Goal: Check status

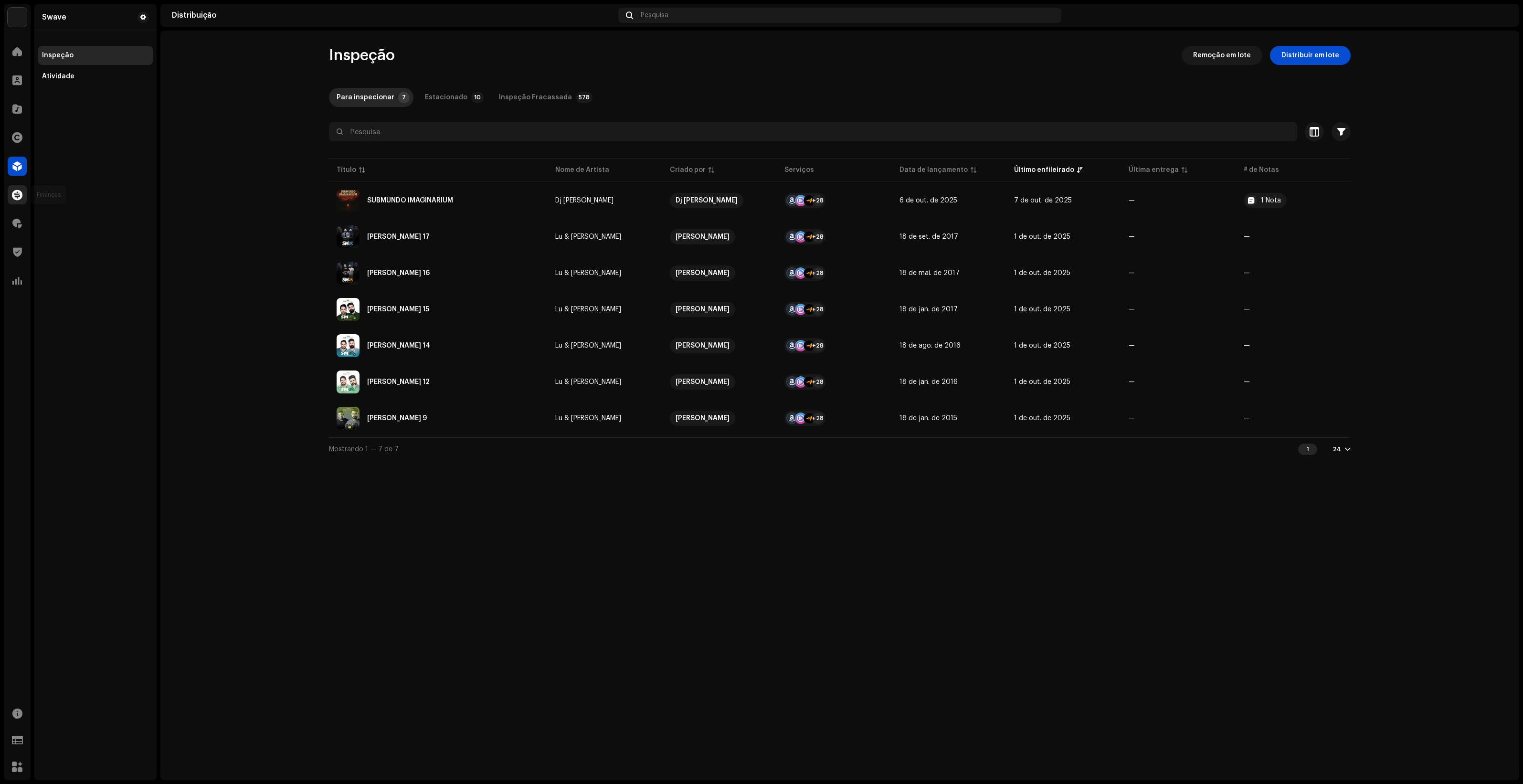
click at [20, 195] on span at bounding box center [17, 195] width 10 height 8
click at [449, 98] on div "Estacionado" at bounding box center [446, 97] width 43 height 19
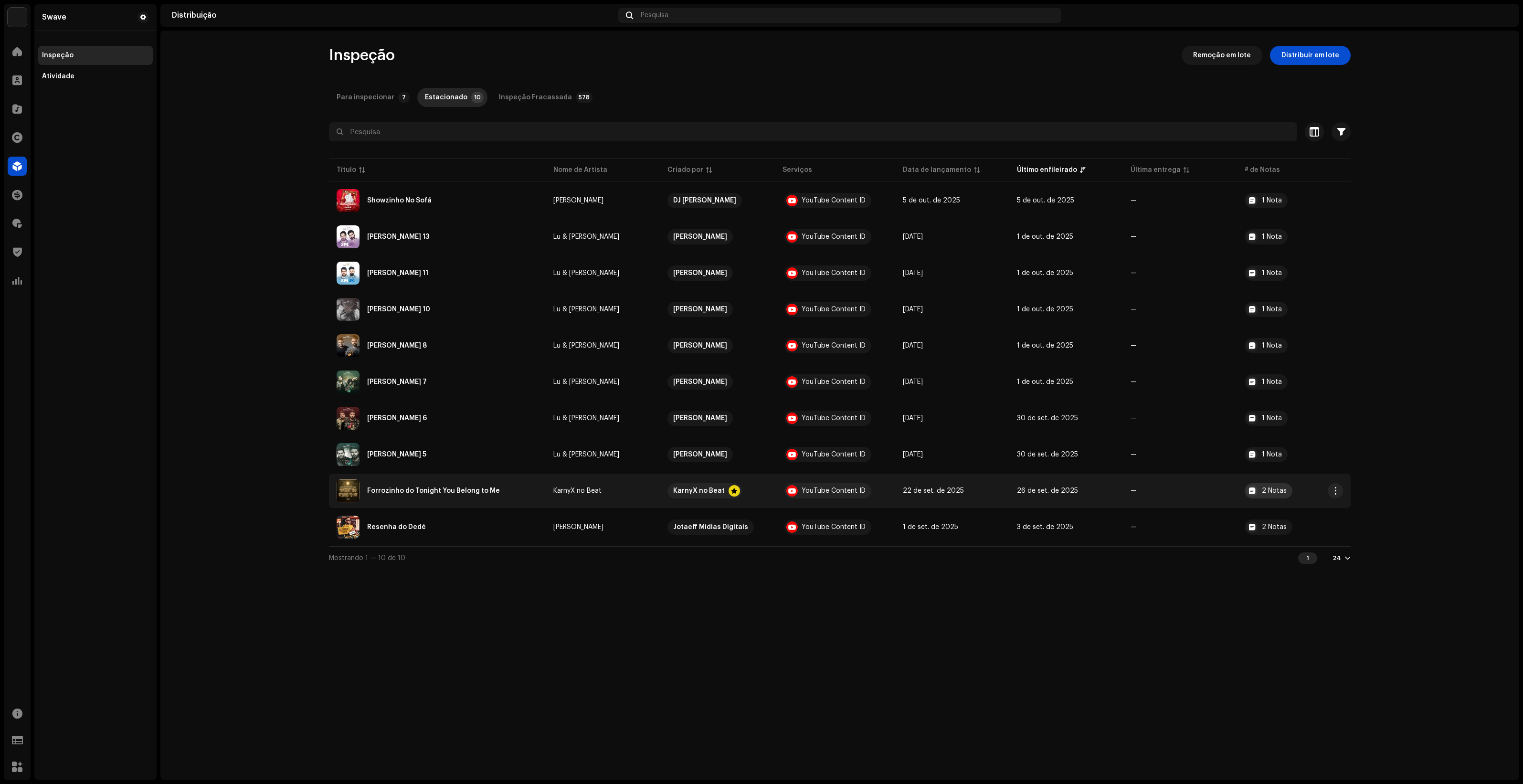
click at [1271, 489] on div "2 Notas" at bounding box center [1274, 490] width 25 height 6
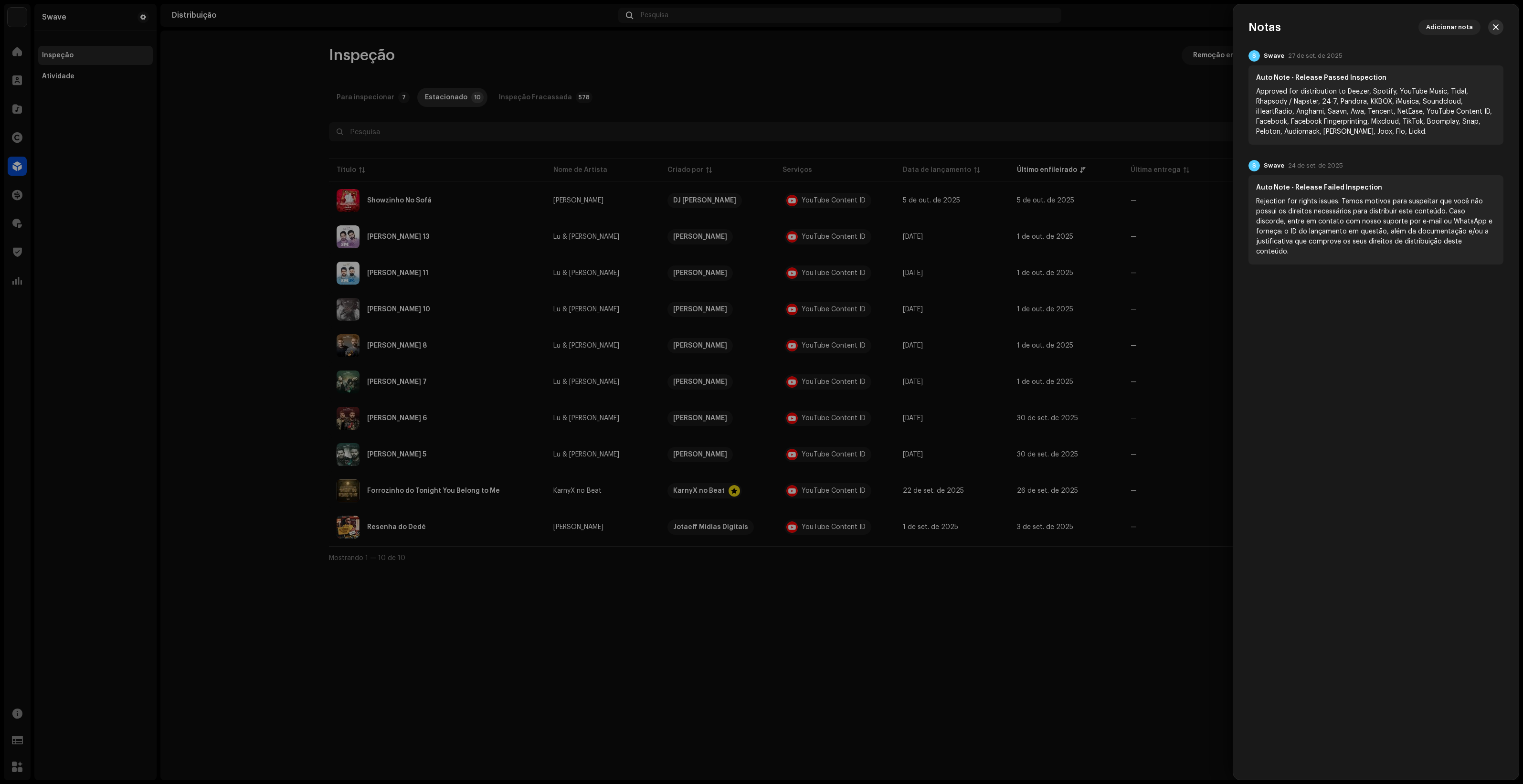
click at [1491, 29] on button "button" at bounding box center [1495, 27] width 15 height 15
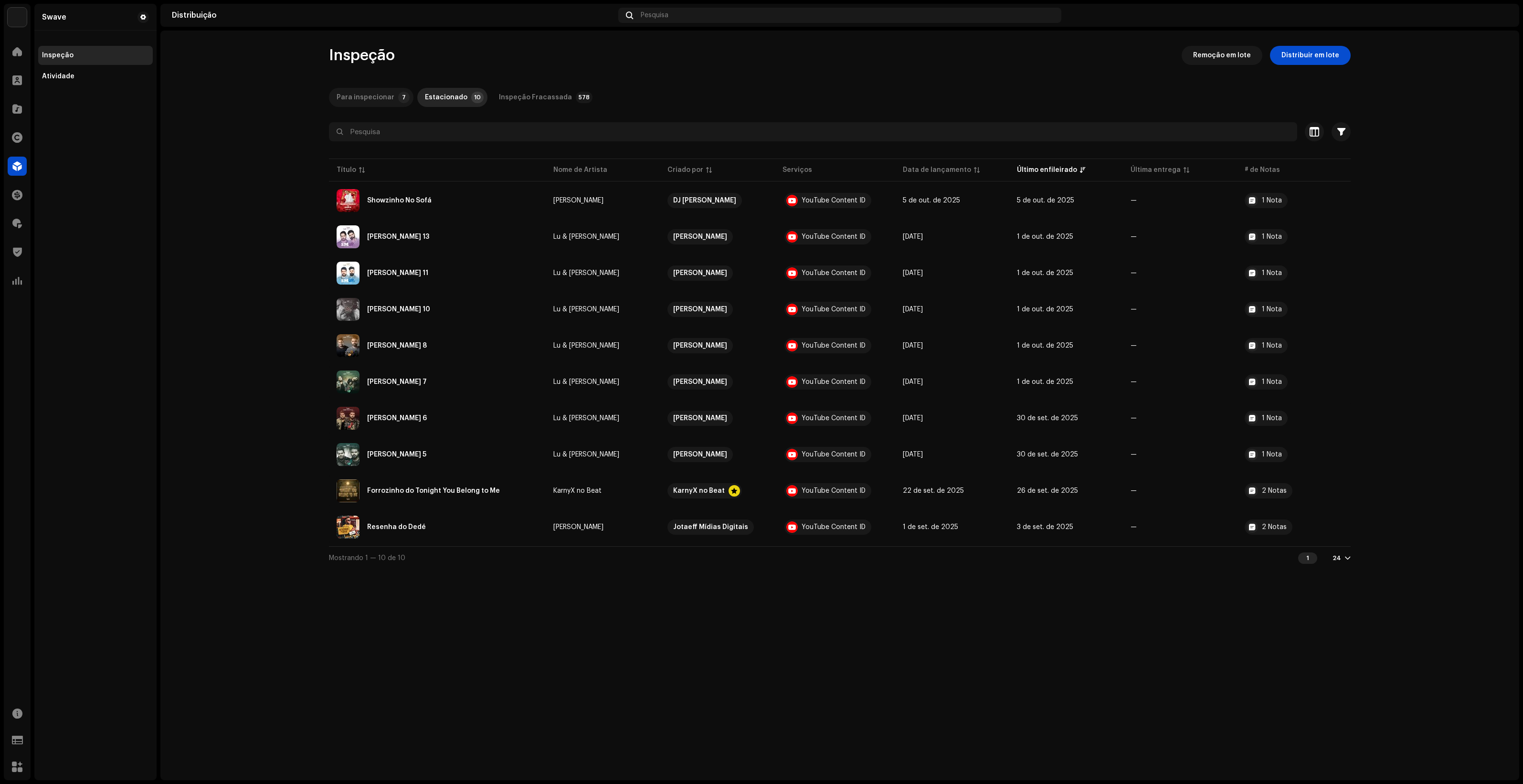
click at [373, 94] on div "Para inspecionar" at bounding box center [365, 97] width 58 height 19
